Goal: Information Seeking & Learning: Find specific fact

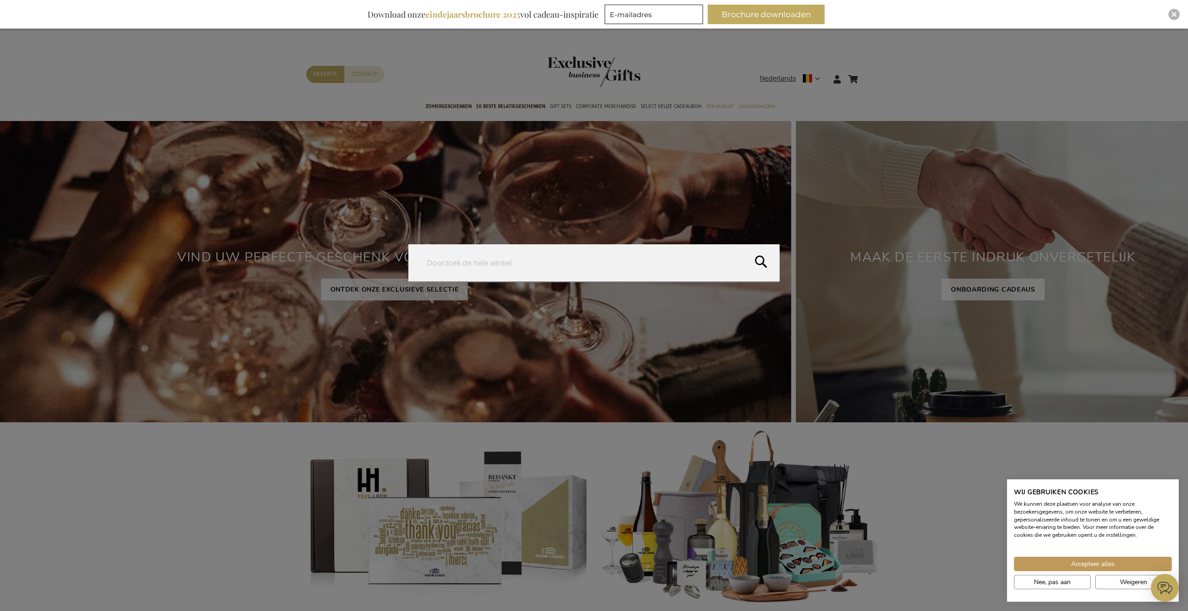
click at [866, 73] on form "Search Search" at bounding box center [869, 73] width 9 height 0
click at [762, 257] on button "Search" at bounding box center [964, 266] width 445 height 42
type input "toiletzak"
